Goal: Check status

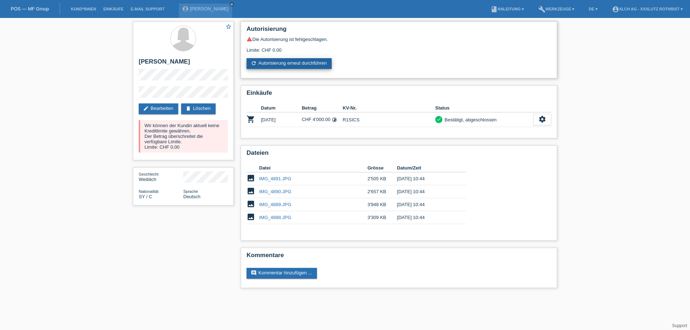
click at [291, 63] on link "refresh Autorisierung erneut durchführen" at bounding box center [288, 63] width 85 height 11
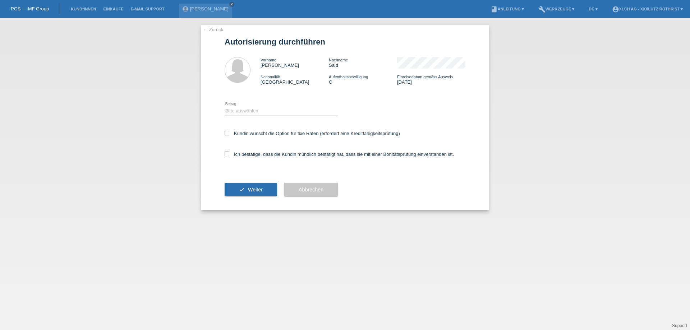
click at [207, 29] on link "← Zurück" at bounding box center [213, 29] width 20 height 5
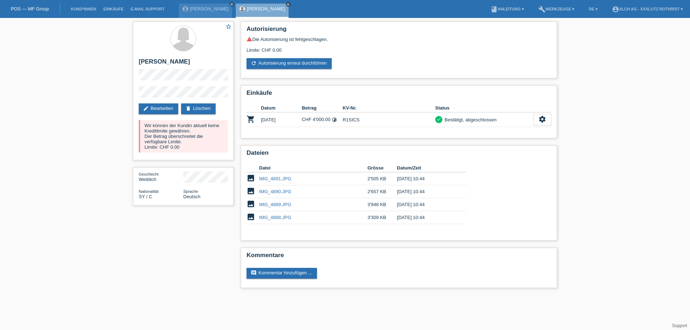
click at [286, 4] on icon "close" at bounding box center [288, 5] width 4 height 4
click at [230, 6] on icon "close" at bounding box center [232, 5] width 4 height 4
